Goal: Navigation & Orientation: Find specific page/section

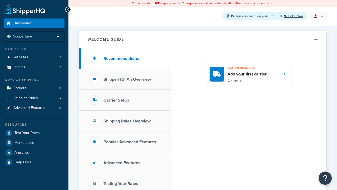
scroll to position [297, 0]
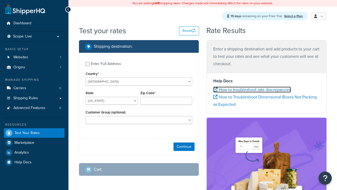
click at [215, 90] on icon at bounding box center [215, 89] width 4 height 4
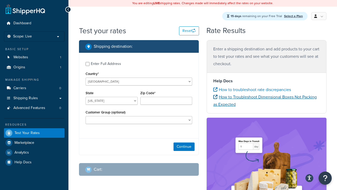
click at [215, 97] on icon at bounding box center [215, 97] width 4 height 4
